Goal: Information Seeking & Learning: Learn about a topic

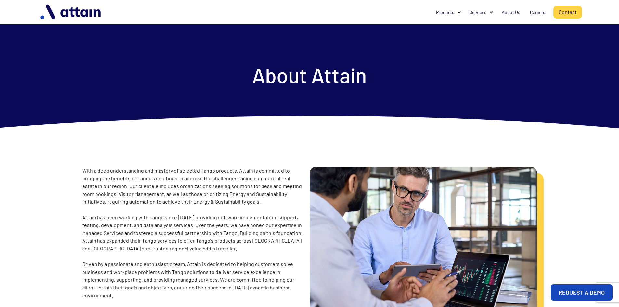
click at [76, 12] on img "home" at bounding box center [71, 12] width 68 height 20
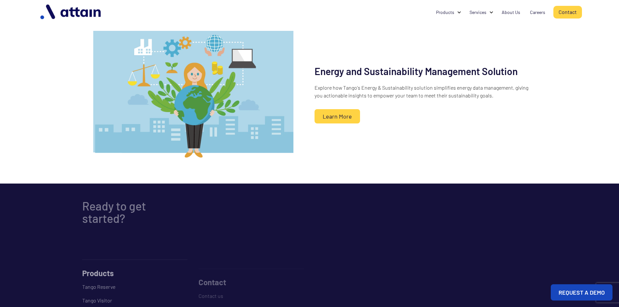
scroll to position [607, 0]
